Goal: Task Accomplishment & Management: Use online tool/utility

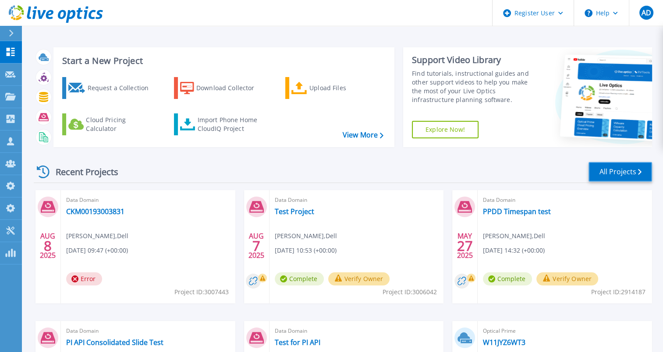
click at [621, 169] on link "All Projects" at bounding box center [620, 172] width 64 height 20
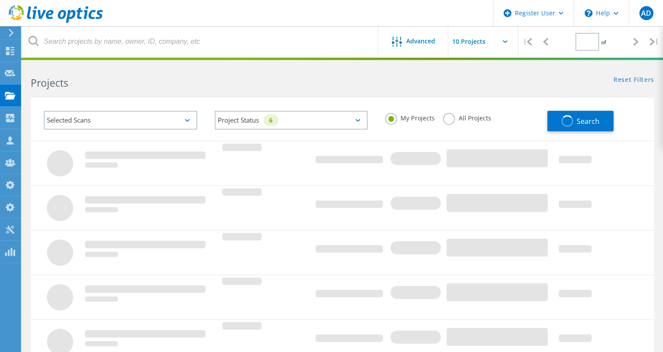
type input "1"
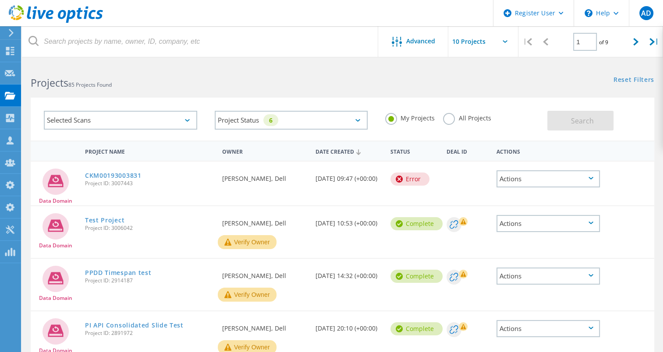
click at [10, 32] on icon at bounding box center [11, 33] width 7 height 8
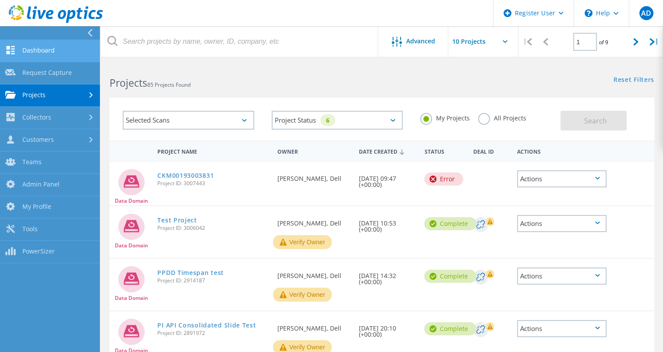
click at [53, 50] on link "Dashboard" at bounding box center [50, 51] width 100 height 22
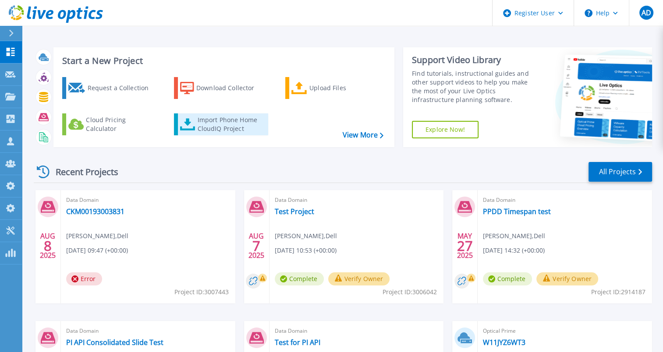
click at [225, 129] on div "Import Phone Home CloudIQ Project" at bounding box center [231, 125] width 68 height 18
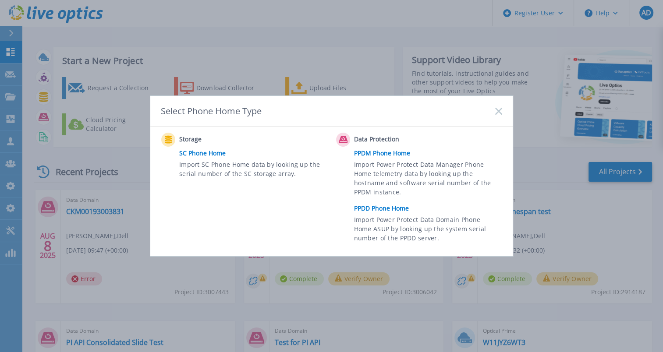
click at [394, 206] on link "PPDD Phone Home" at bounding box center [430, 208] width 152 height 13
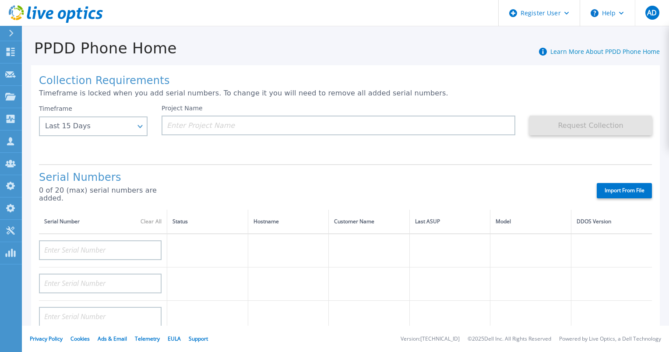
click at [621, 183] on label "Import From File" at bounding box center [624, 190] width 55 height 15
click at [0, 0] on input "Import From File" at bounding box center [0, 0] width 0 height 0
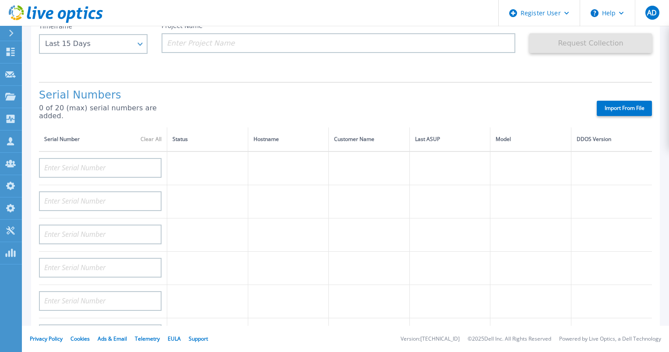
scroll to position [81, 0]
click at [611, 106] on label "Import From File" at bounding box center [624, 109] width 55 height 15
click at [0, 0] on input "Import From File" at bounding box center [0, 0] width 0 height 0
type input "DE404211107365"
type input "DE408220826521"
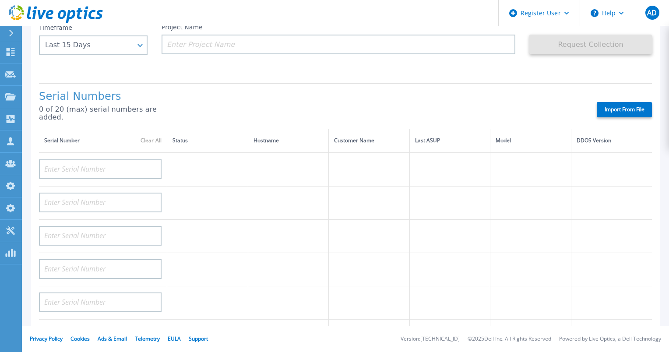
type input "DE413232436327"
type input "DE415235015854"
type input "DE400242105737"
type input "DE411225185246"
type input "DE400242803893"
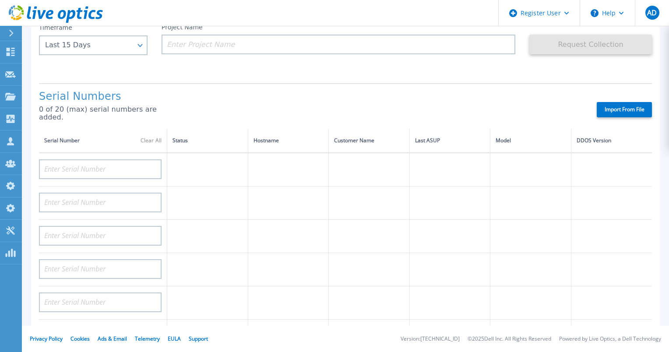
type input "CKM00193003831"
type input "CKM00203002102"
type input "CRK00250511603"
type input "CRK00250511602"
type input "CKM00172801558"
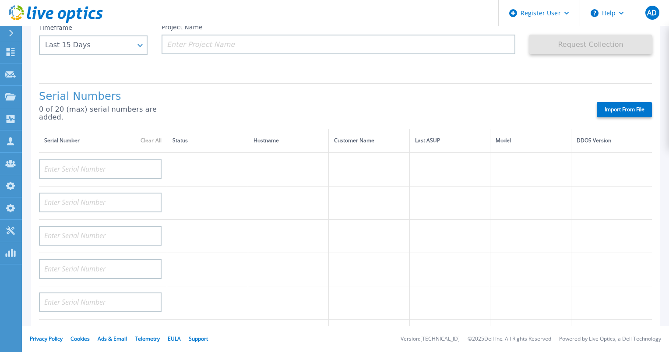
type input "DE406213721237"
type input "CKM00182500926"
type input "DE409221930917"
type input "CKM00201400775"
type input "CKM00191300223"
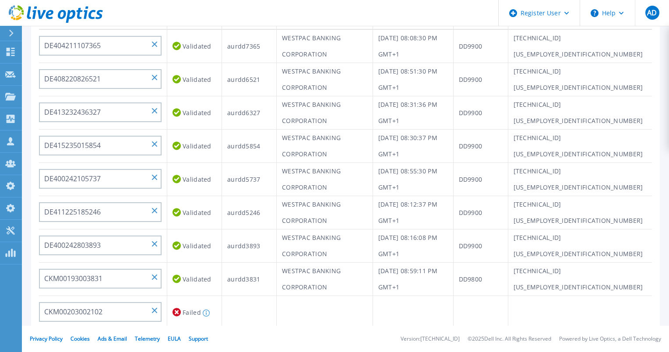
scroll to position [0, 0]
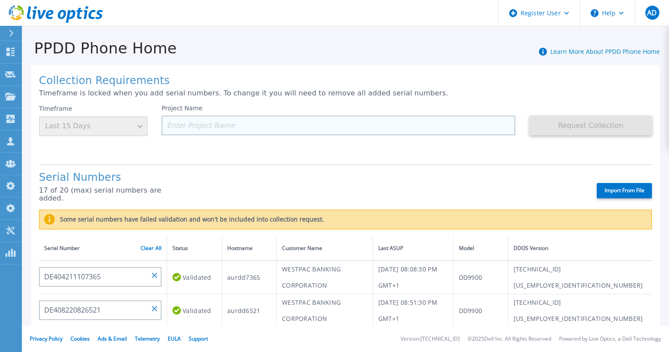
click at [205, 127] on input at bounding box center [339, 126] width 354 height 20
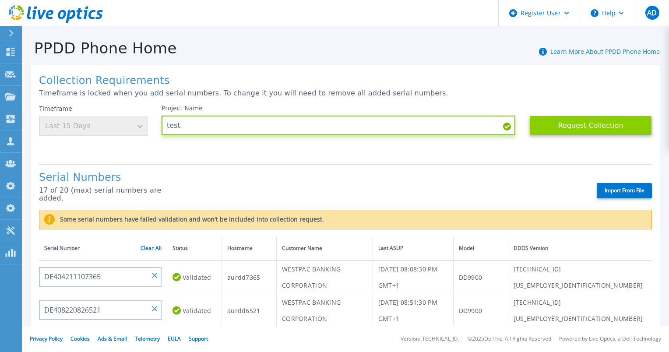
type input "test"
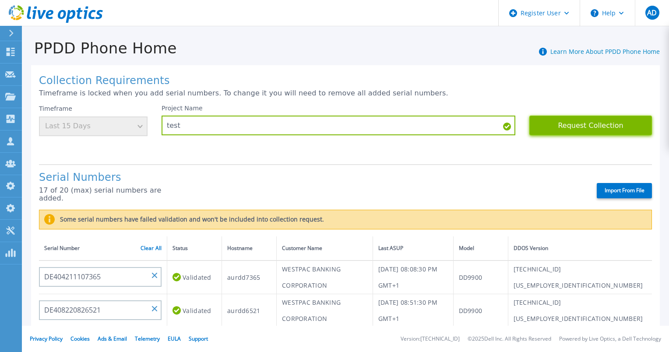
click at [613, 119] on button "Request Collection" at bounding box center [591, 126] width 123 height 20
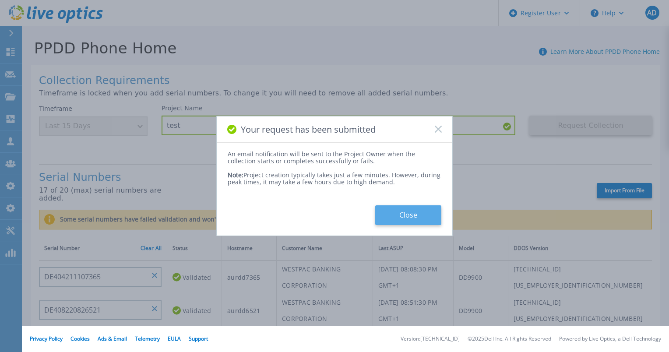
click at [408, 209] on button "Close" at bounding box center [408, 215] width 66 height 20
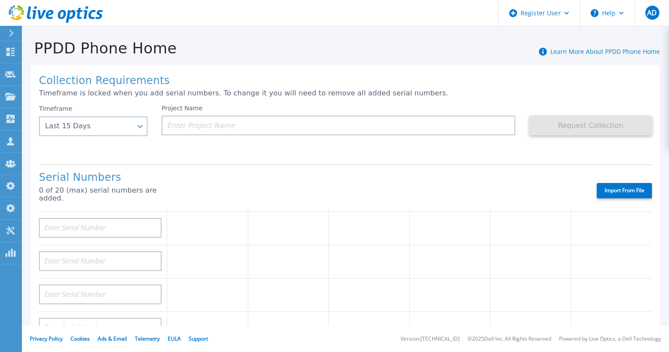
scroll to position [290, 0]
click at [13, 52] on icon at bounding box center [10, 52] width 11 height 8
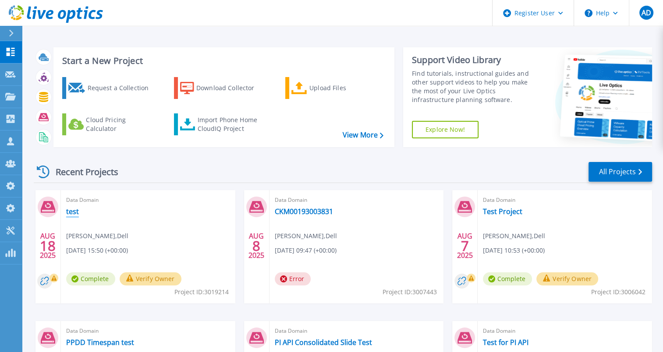
click at [74, 210] on link "test" at bounding box center [72, 211] width 13 height 9
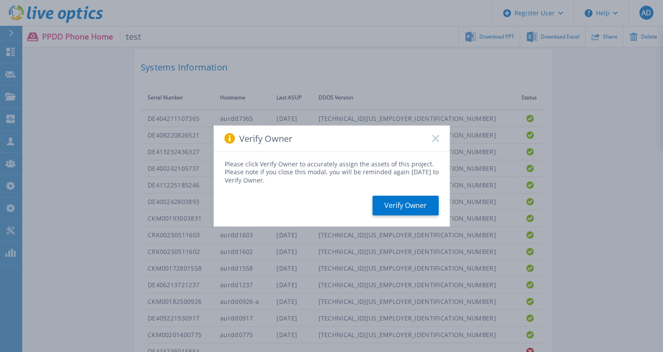
scroll to position [355, 0]
click at [435, 139] on icon at bounding box center [435, 138] width 7 height 7
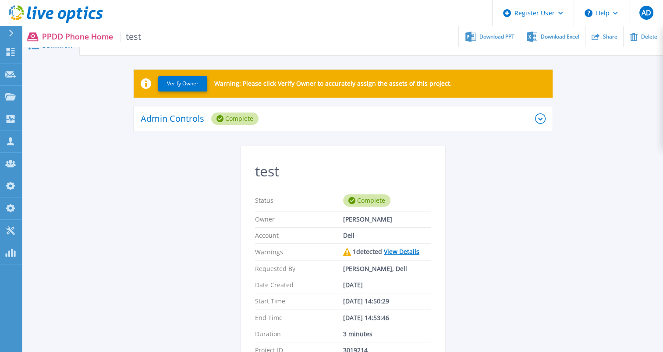
scroll to position [0, 0]
